Goal: Navigation & Orientation: Find specific page/section

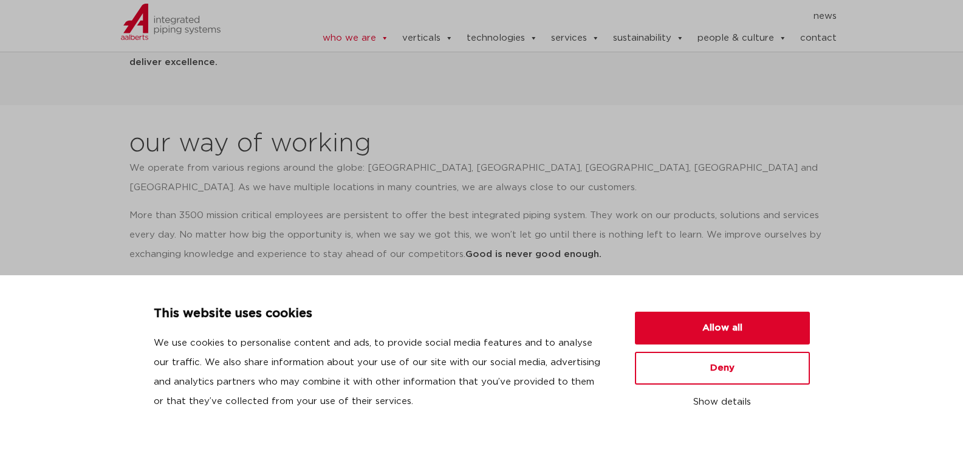
scroll to position [1155, 0]
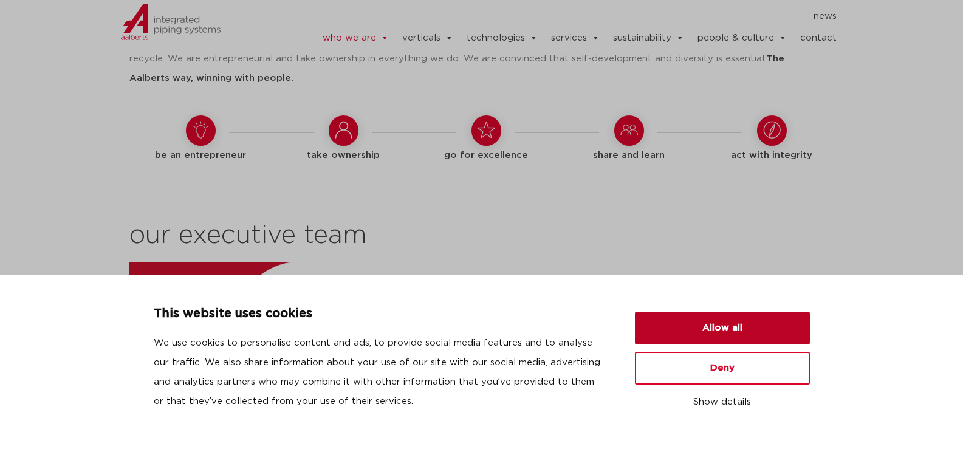
click at [733, 324] on button "Allow all" at bounding box center [722, 328] width 175 height 33
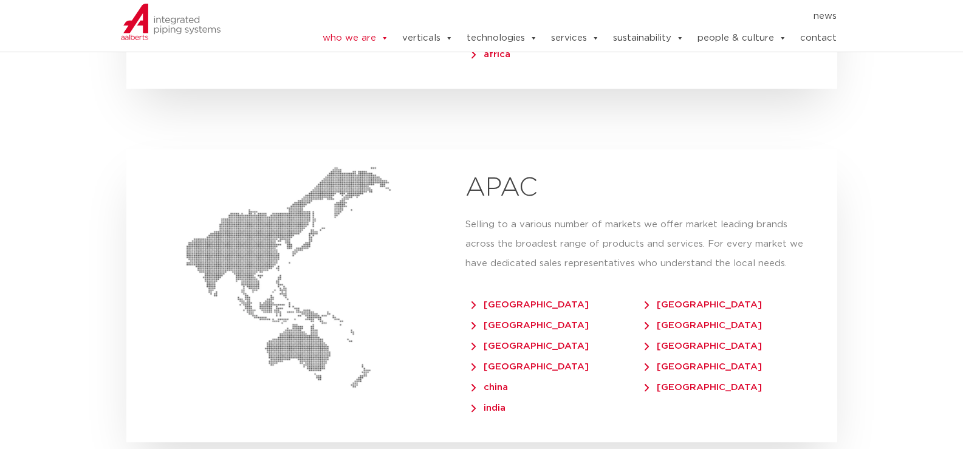
scroll to position [2796, 0]
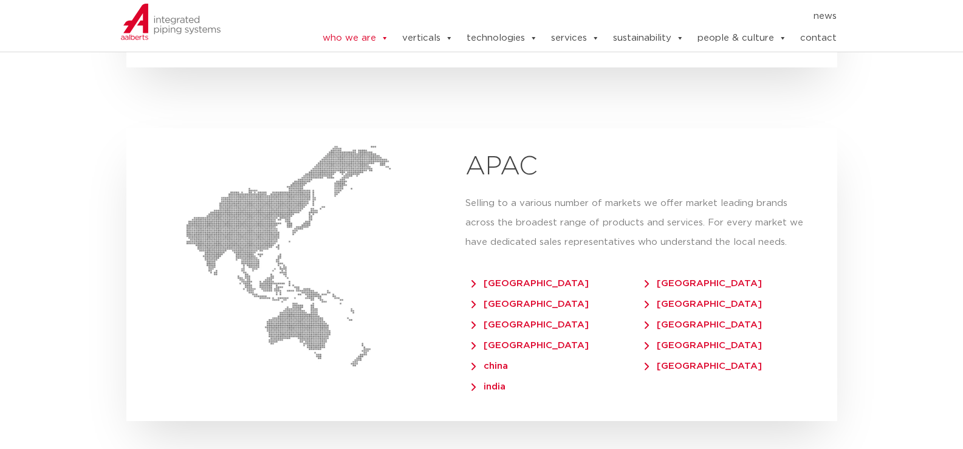
click at [670, 300] on span "[GEOGRAPHIC_DATA]" at bounding box center [703, 304] width 117 height 9
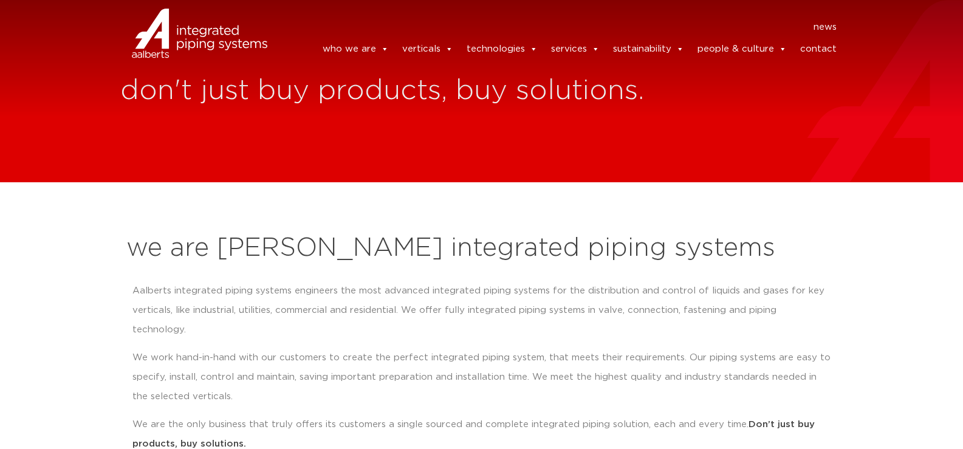
scroll to position [2796, 0]
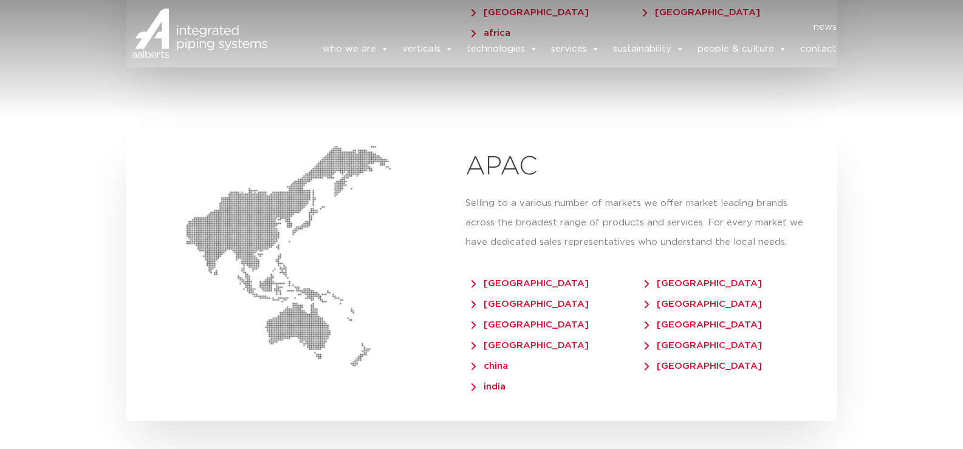
click at [491, 279] on span "[GEOGRAPHIC_DATA]" at bounding box center [530, 283] width 117 height 9
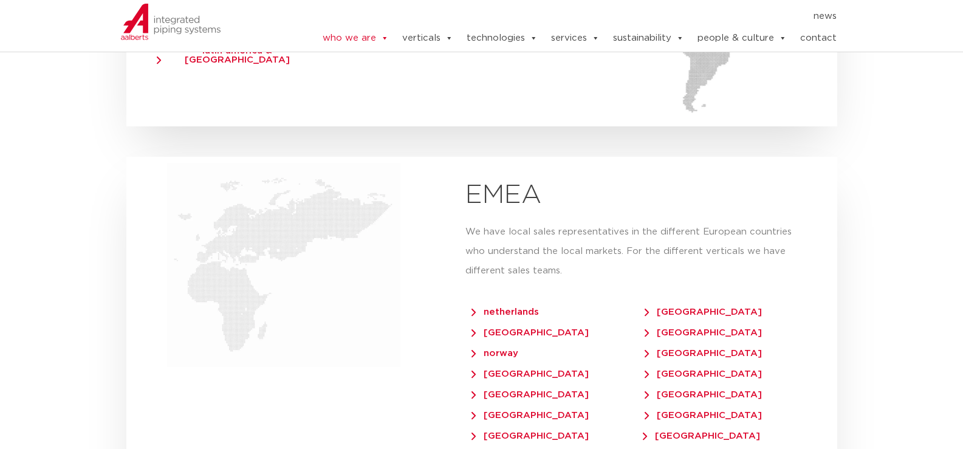
scroll to position [2370, 0]
click at [520, 309] on span "netherlands" at bounding box center [505, 313] width 67 height 9
